Goal: Information Seeking & Learning: Check status

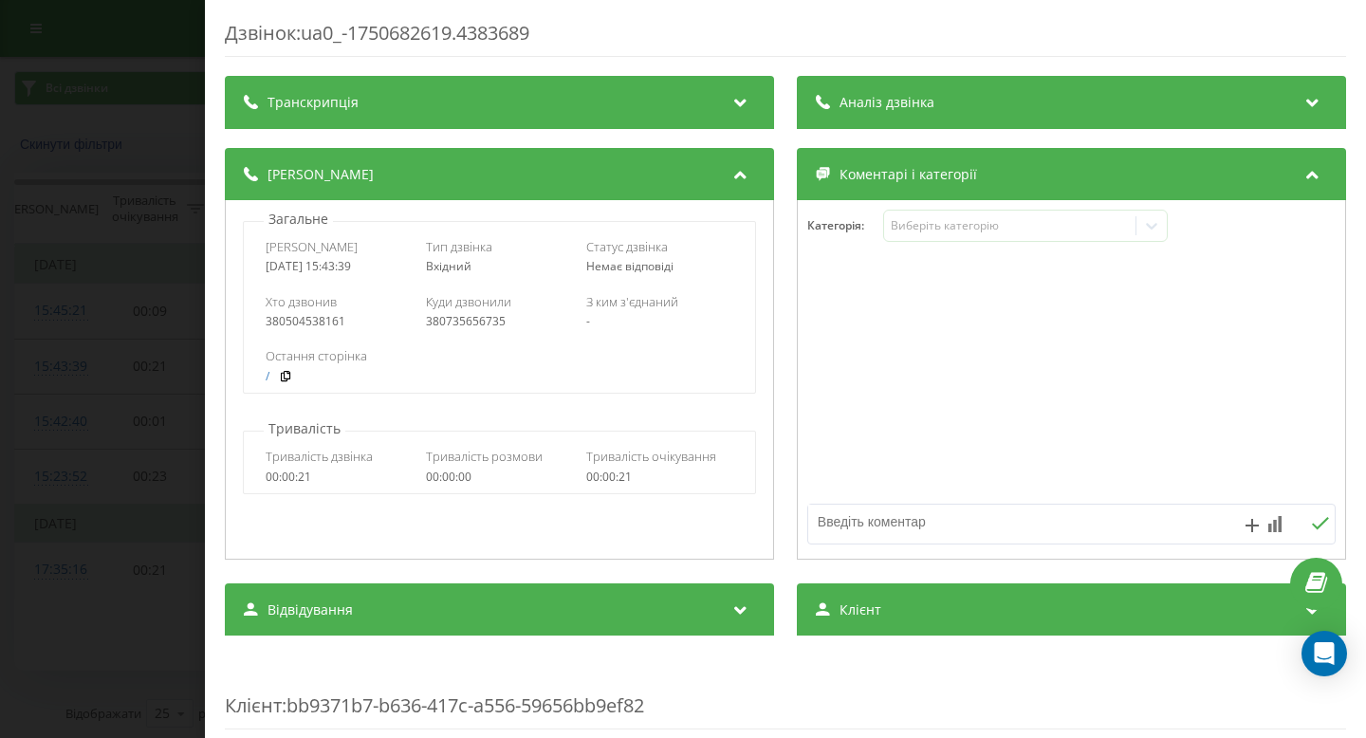
click at [133, 176] on div "Дзвінок : ua0_-1750682619.4383689 Транскрипція Для AI-аналізу майбутніх дзвінкі…" at bounding box center [683, 369] width 1366 height 738
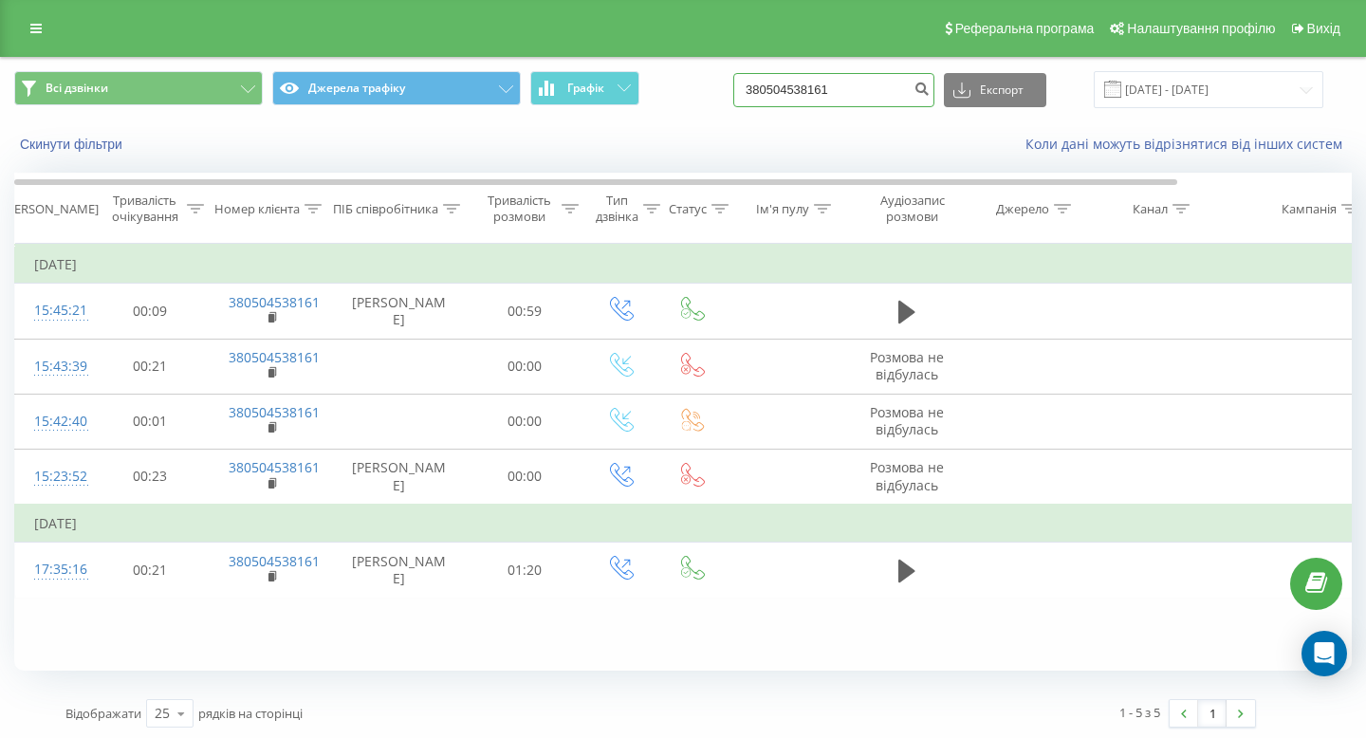
click at [870, 92] on input "380504538161" at bounding box center [833, 90] width 201 height 34
paste input
type input "1"
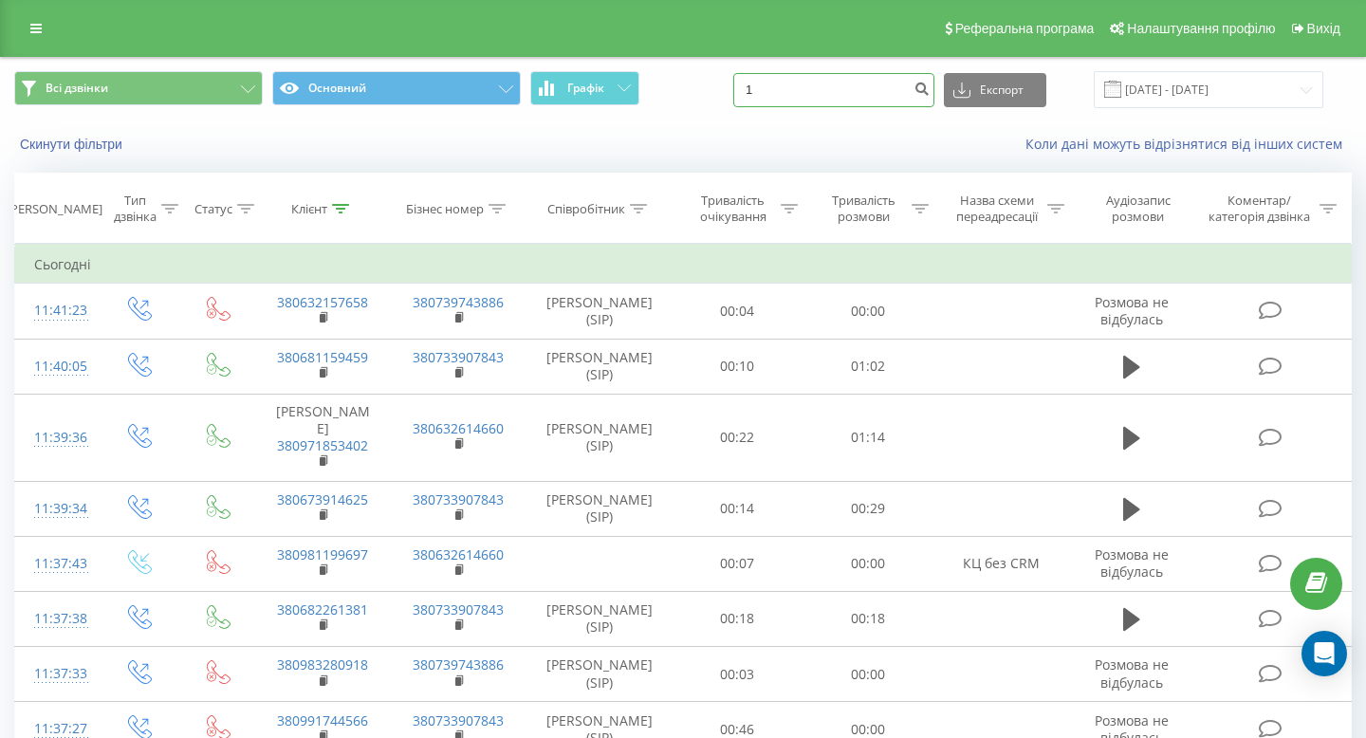
click at [812, 96] on input "1" at bounding box center [833, 90] width 201 height 34
paste input "1"
type input "1"
click at [862, 91] on input at bounding box center [833, 90] width 201 height 34
paste input "0733734623"
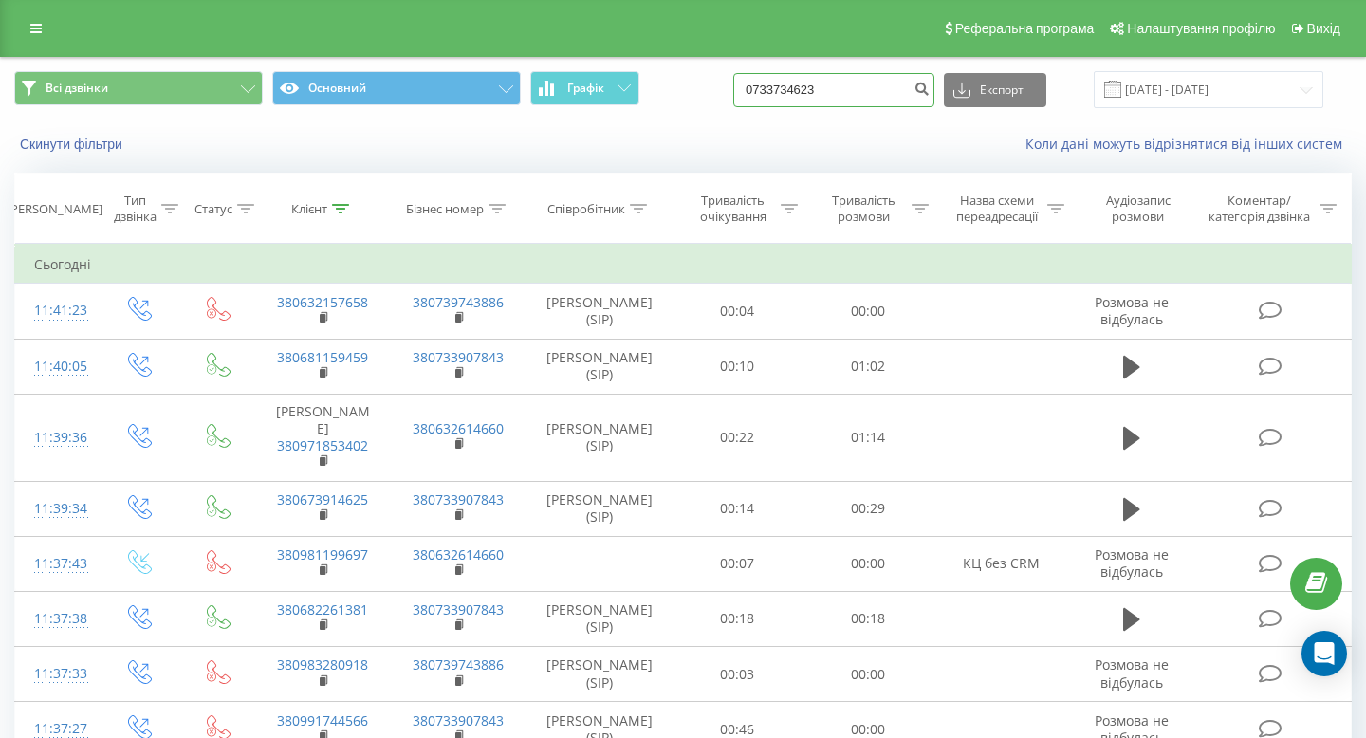
type input "0733734623"
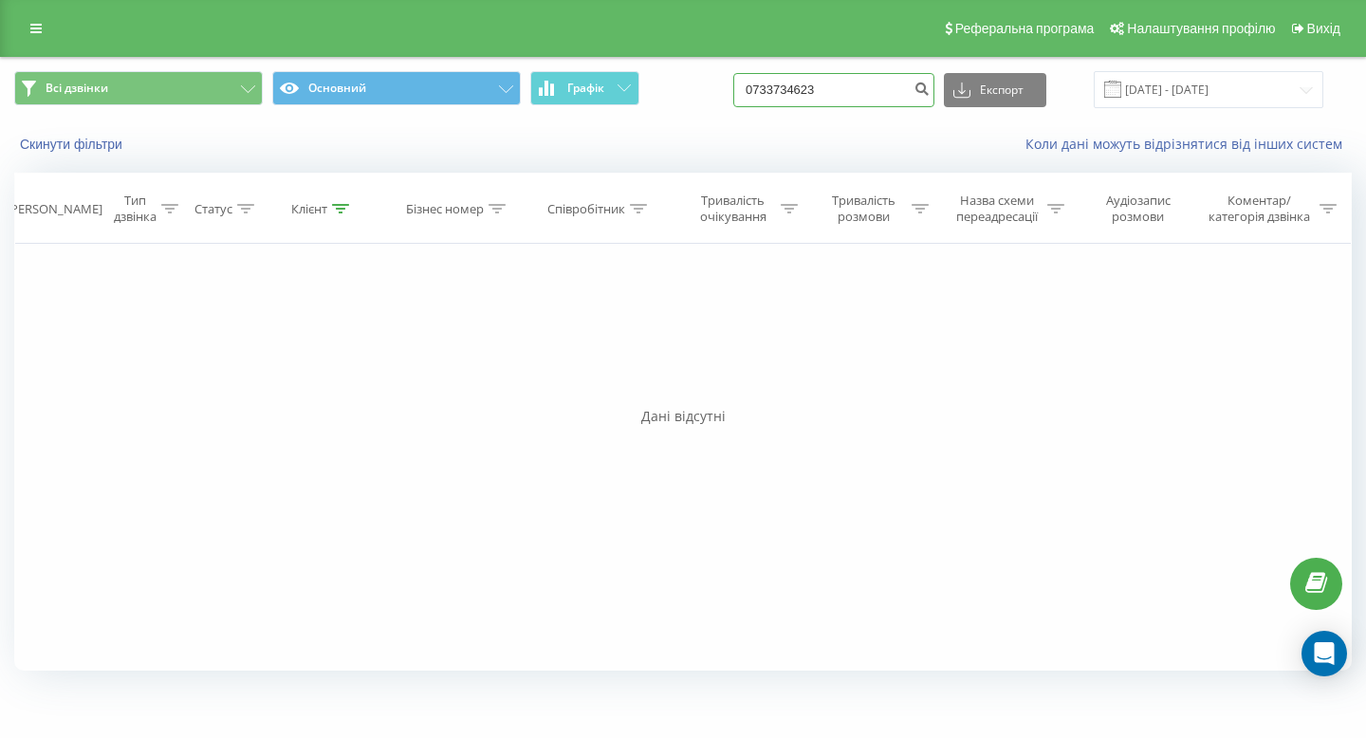
click at [812, 90] on input "0733734623" at bounding box center [833, 90] width 201 height 34
click at [794, 90] on input "0733734623" at bounding box center [833, 90] width 201 height 34
click at [894, 92] on input "0733734623" at bounding box center [833, 90] width 201 height 34
click at [930, 92] on icon "submit" at bounding box center [922, 86] width 16 height 11
click at [845, 91] on input "0733734623" at bounding box center [833, 90] width 201 height 34
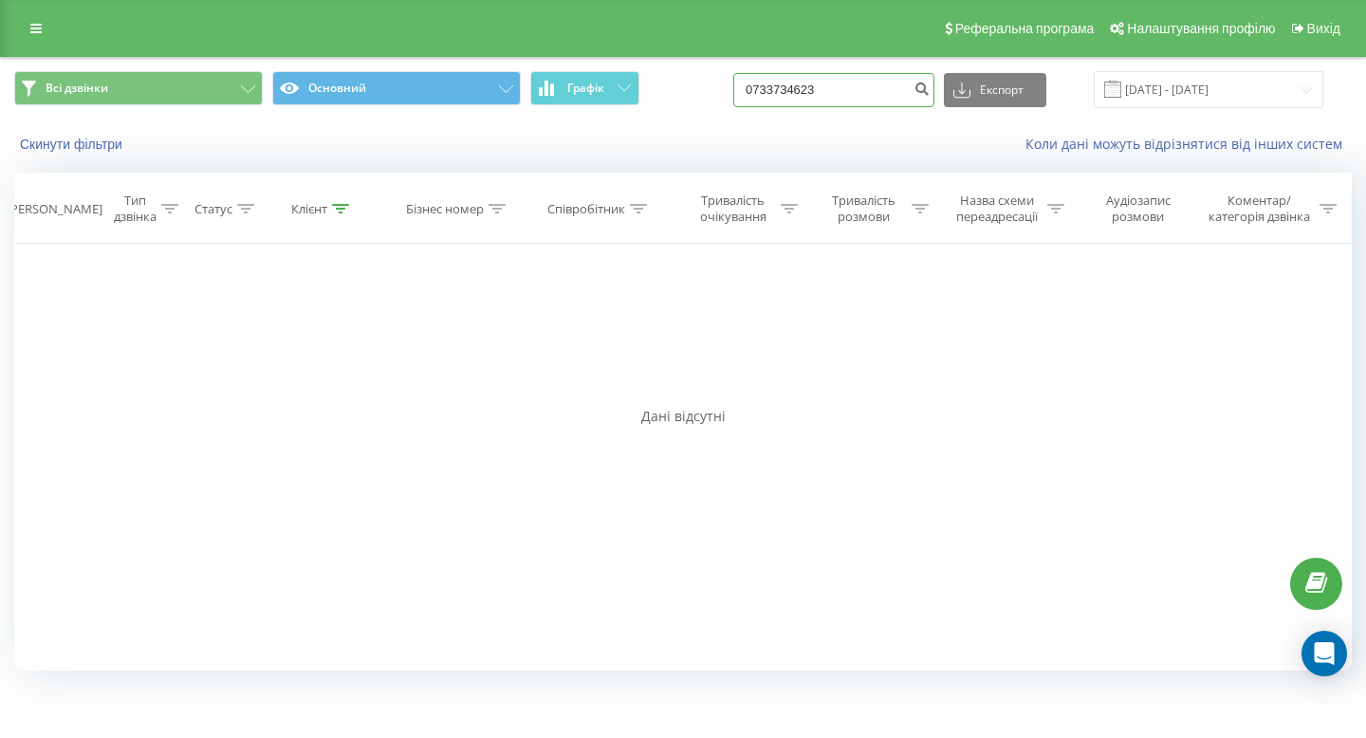
click at [845, 91] on input "0733734623" at bounding box center [833, 90] width 201 height 34
paste input "38073362305"
click at [815, 91] on input "380733623053" at bounding box center [833, 90] width 201 height 34
type input "380733623053"
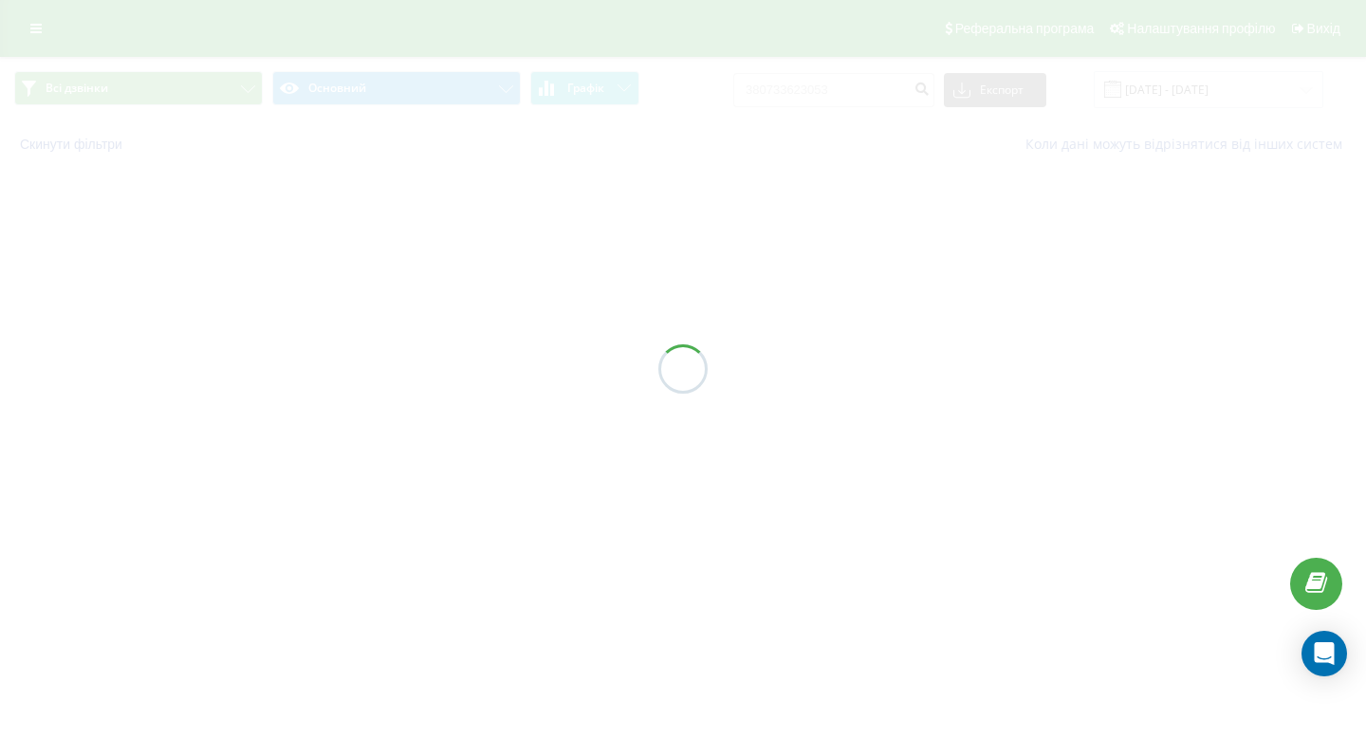
click at [810, 90] on div at bounding box center [683, 369] width 1366 height 738
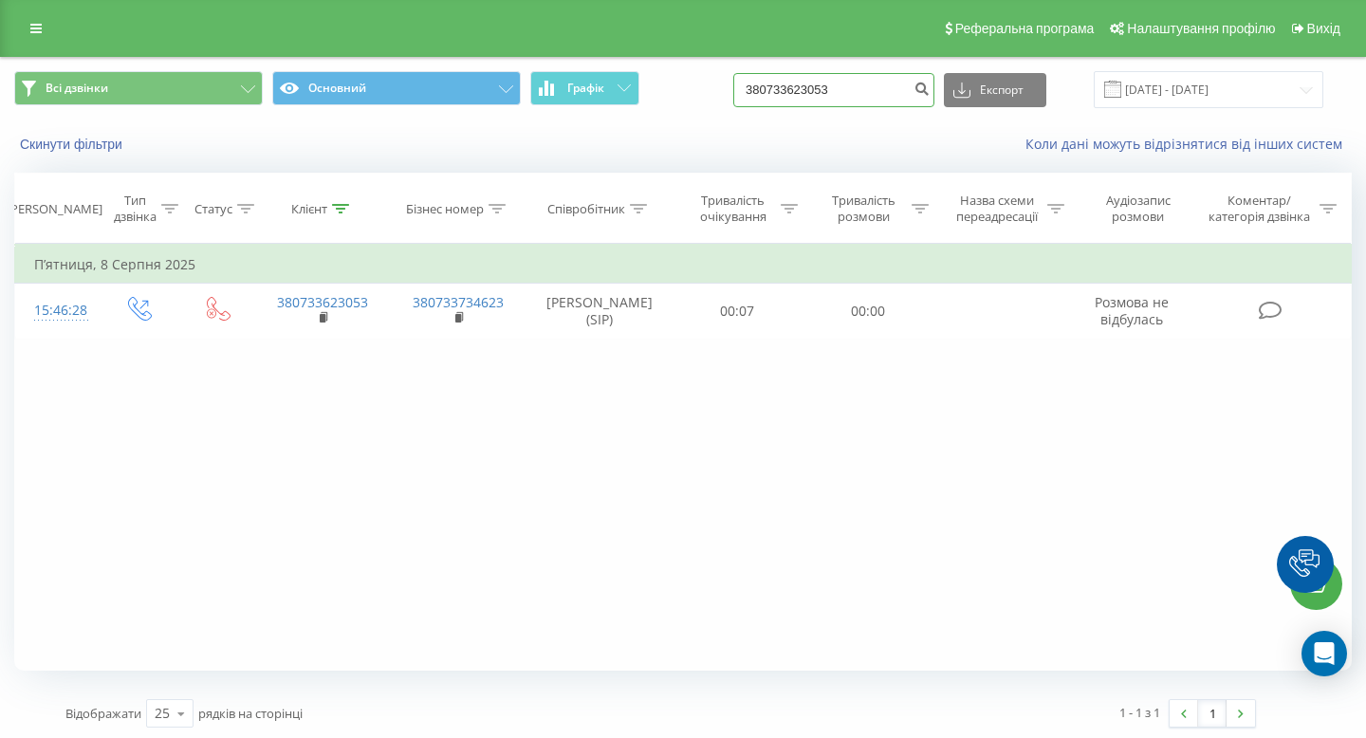
click at [812, 93] on input "380733623053" at bounding box center [833, 90] width 201 height 34
click at [881, 87] on input "0733623053" at bounding box center [833, 90] width 201 height 34
type input "0733623053"
click at [633, 225] on th "Співробітник" at bounding box center [600, 209] width 146 height 70
click at [633, 213] on icon at bounding box center [638, 208] width 17 height 9
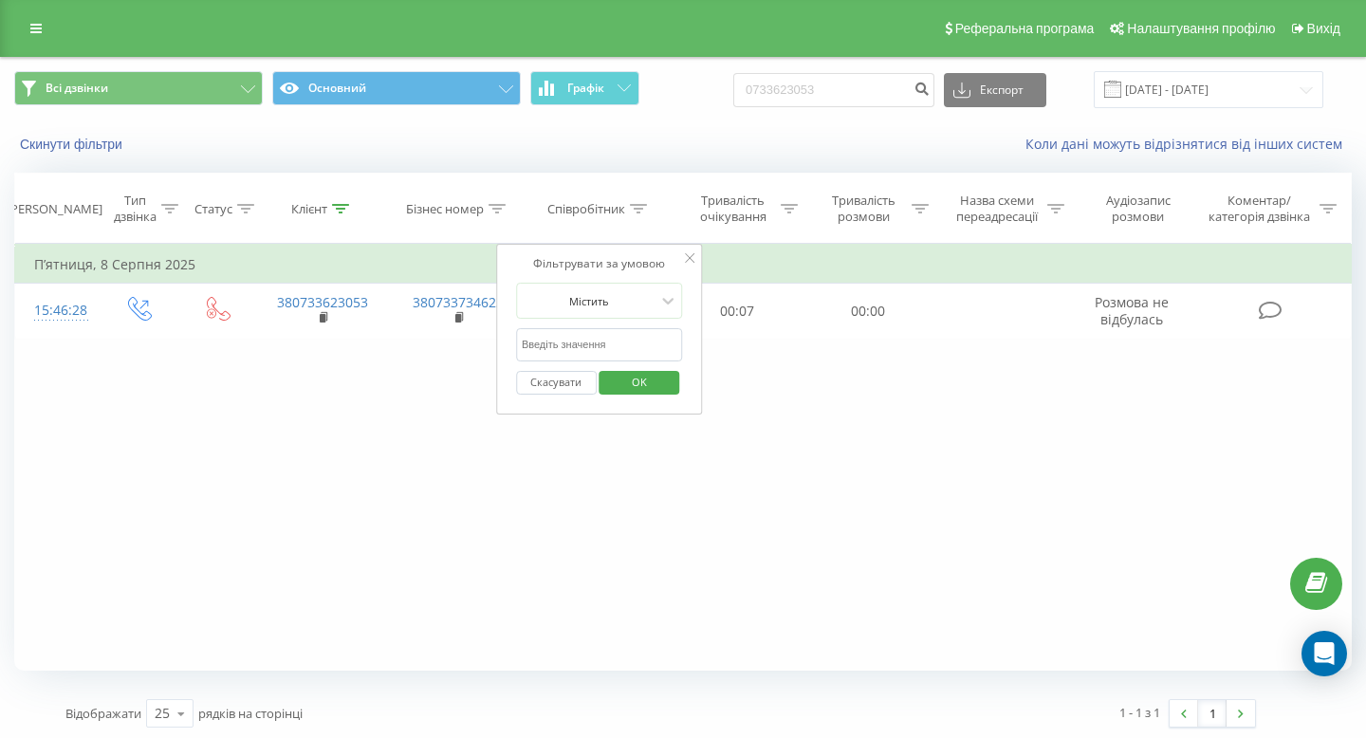
click at [417, 529] on div "Фільтрувати за умовою Дорівнює Введіть значення Скасувати OK Фільтрувати за умо…" at bounding box center [683, 457] width 1338 height 427
click at [348, 388] on div "Фільтрувати за умовою Дорівнює Введіть значення Скасувати OK Фільтрувати за умо…" at bounding box center [683, 457] width 1338 height 427
click at [485, 236] on th "Бізнес номер" at bounding box center [459, 209] width 136 height 70
click at [368, 488] on div "Фільтрувати за умовою Дорівнює Введіть значення Скасувати OK Фільтрувати за умо…" at bounding box center [683, 457] width 1338 height 427
click at [584, 377] on button "Скасувати" at bounding box center [556, 383] width 81 height 24
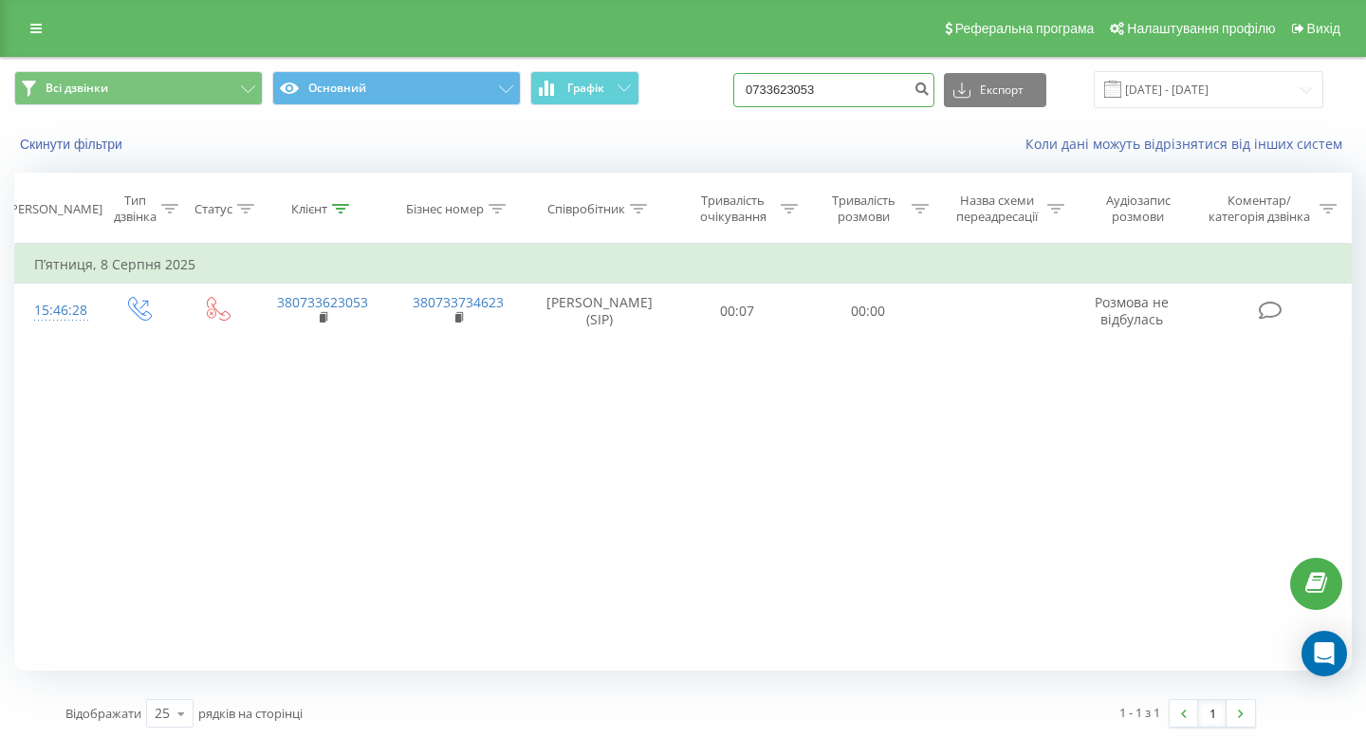
click at [904, 84] on input "0733623053" at bounding box center [833, 90] width 201 height 34
paste input "661873465"
type input "0661873465"
click at [852, 89] on input "0661873465" at bounding box center [833, 90] width 201 height 34
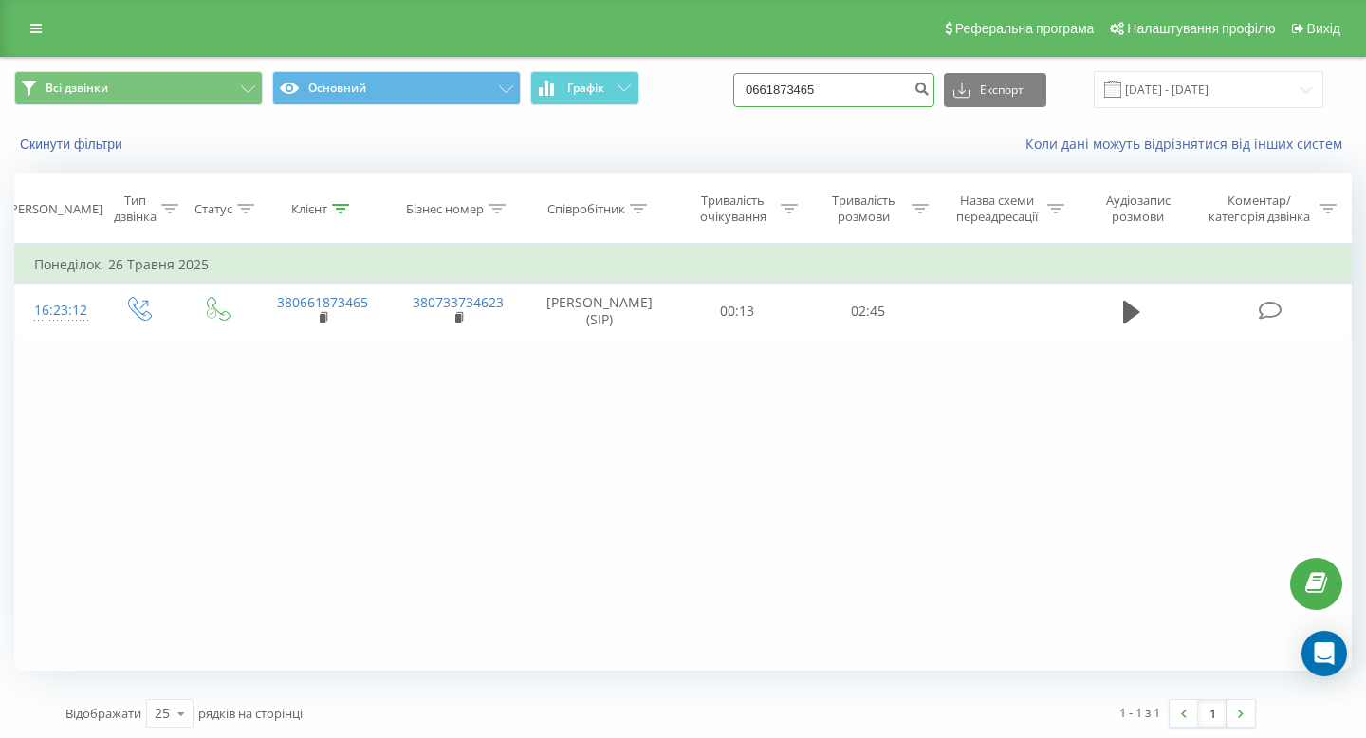
click at [852, 89] on input "0661873465" at bounding box center [833, 90] width 201 height 34
paste input "932487558"
type input "0932487558"
